Goal: Register for event/course

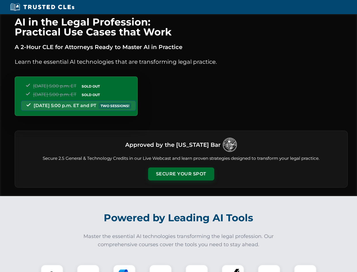
click at [181, 174] on button "Secure Your Spot" at bounding box center [181, 173] width 66 height 13
click at [52, 268] on img at bounding box center [52, 275] width 16 height 16
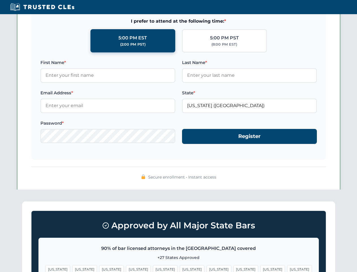
click at [207, 268] on span "[US_STATE]" at bounding box center [219, 269] width 25 height 8
click at [261, 268] on span "[US_STATE]" at bounding box center [273, 269] width 25 height 8
